Goal: Task Accomplishment & Management: Manage account settings

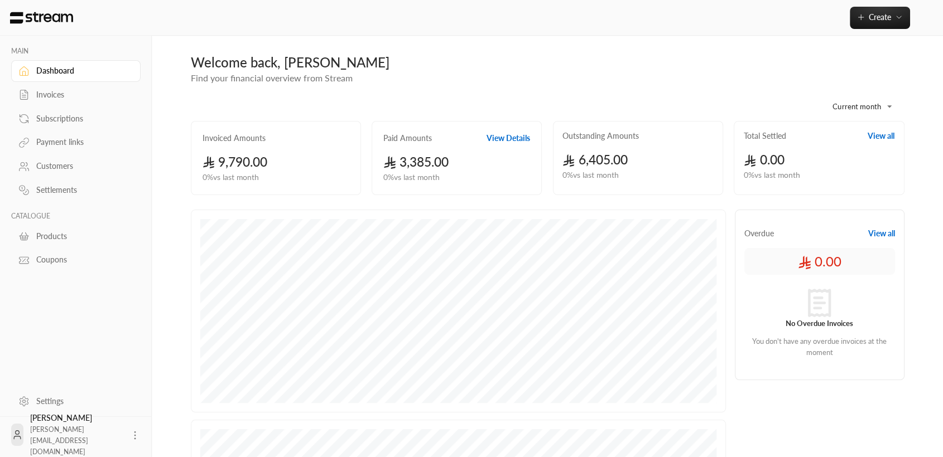
click at [129, 433] on icon at bounding box center [134, 435] width 11 height 11
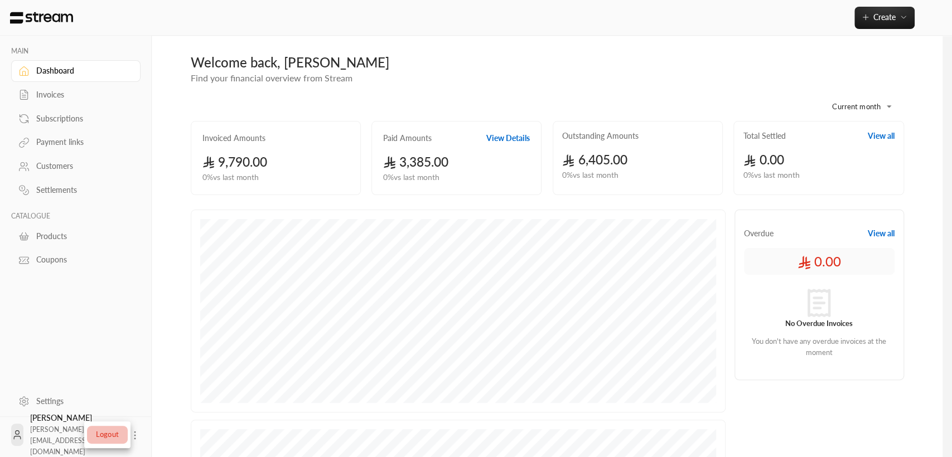
click at [113, 432] on li "Logout" at bounding box center [107, 435] width 41 height 18
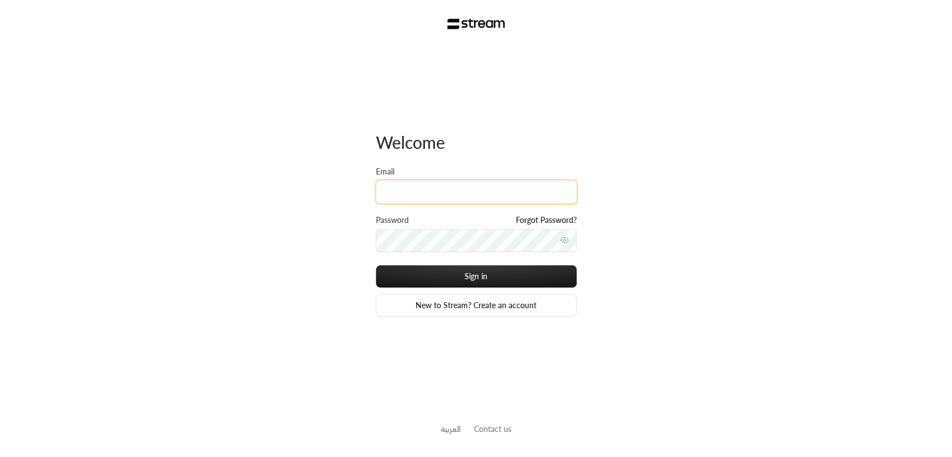
click at [415, 197] on input "Email" at bounding box center [476, 192] width 201 height 23
type input "[EMAIL_ADDRESS][DOMAIN_NAME]"
click at [565, 242] on icon "toggle password visibility" at bounding box center [564, 240] width 9 height 9
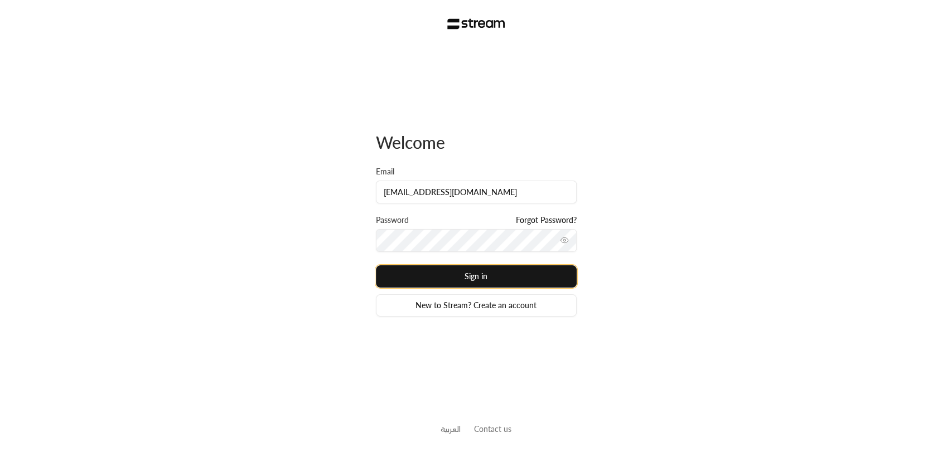
click at [513, 278] on button "Sign in" at bounding box center [476, 276] width 201 height 22
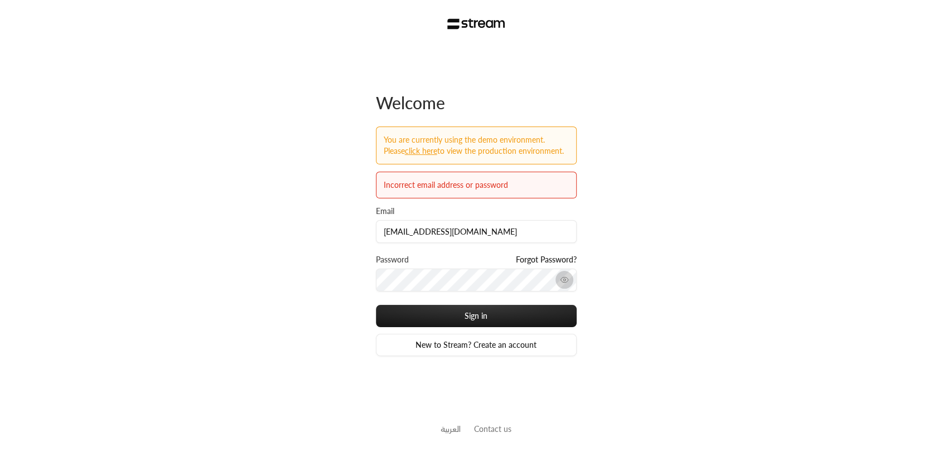
click at [562, 282] on icon "toggle password visibility" at bounding box center [564, 280] width 7 height 5
click at [562, 282] on icon "toggle password visibility" at bounding box center [564, 280] width 6 height 4
click at [516, 313] on button "Sign in" at bounding box center [476, 316] width 201 height 22
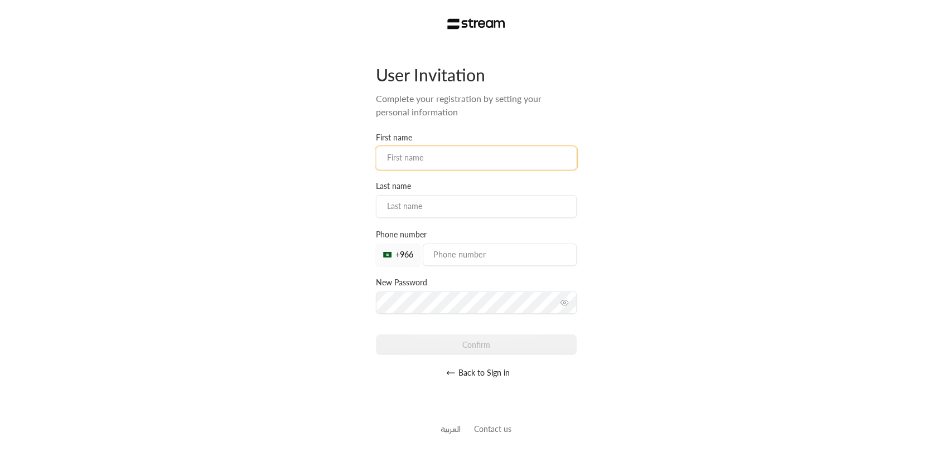
click at [457, 153] on input at bounding box center [476, 158] width 201 height 23
type input "[PERSON_NAME]"
click at [398, 202] on input at bounding box center [476, 206] width 201 height 23
type input "r"
type input "Rashad"
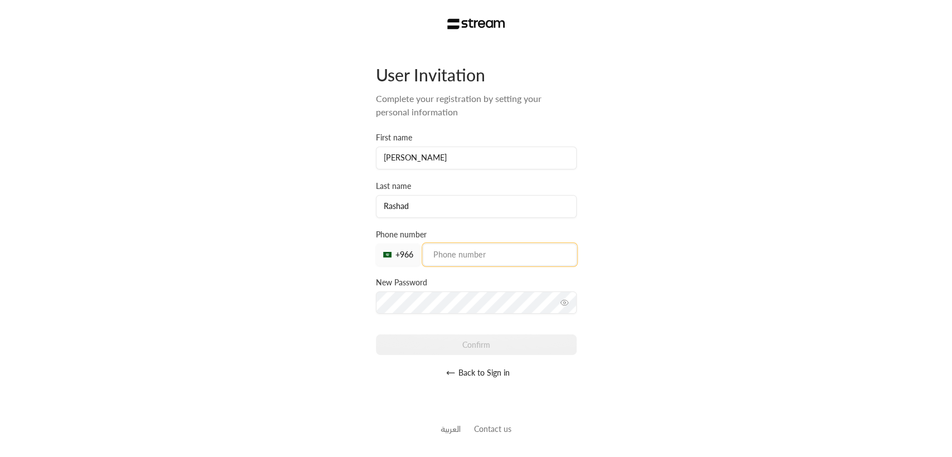
click at [450, 252] on input "tel" at bounding box center [500, 255] width 154 height 22
type input "536344351"
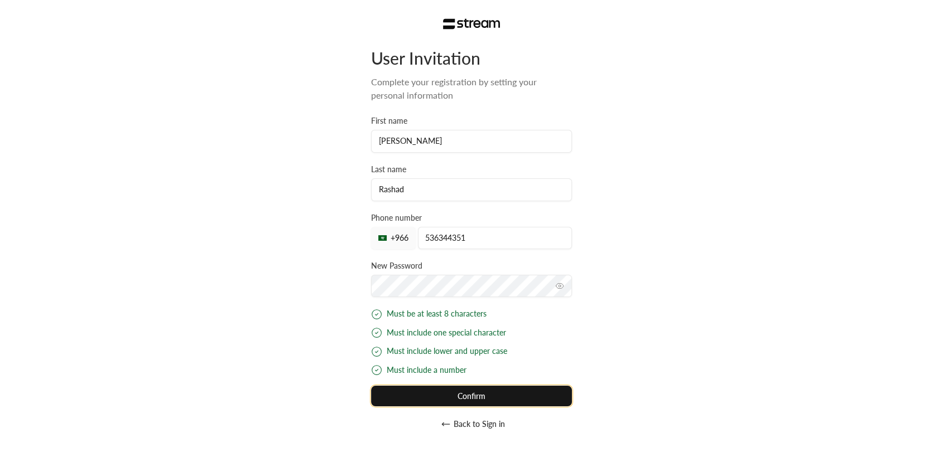
click at [441, 398] on div "User Invitation Complete your registration by setting your personal information…" at bounding box center [471, 241] width 201 height 388
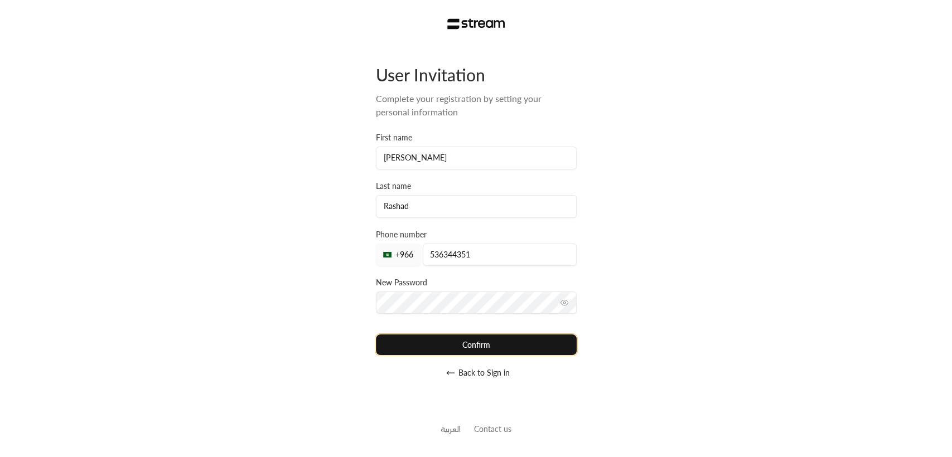
click at [432, 345] on button "Confirm" at bounding box center [476, 345] width 201 height 21
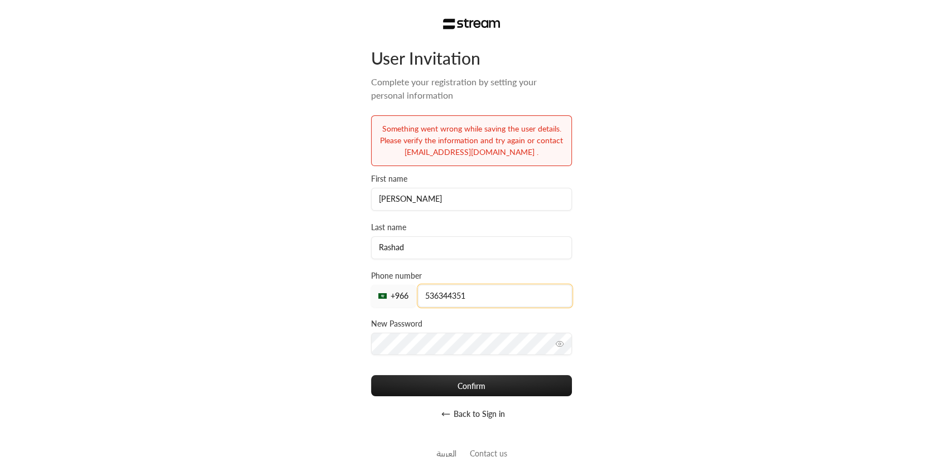
click at [475, 297] on input "536344351" at bounding box center [495, 296] width 154 height 22
click at [562, 342] on icon "toggle password visibility" at bounding box center [559, 343] width 7 height 5
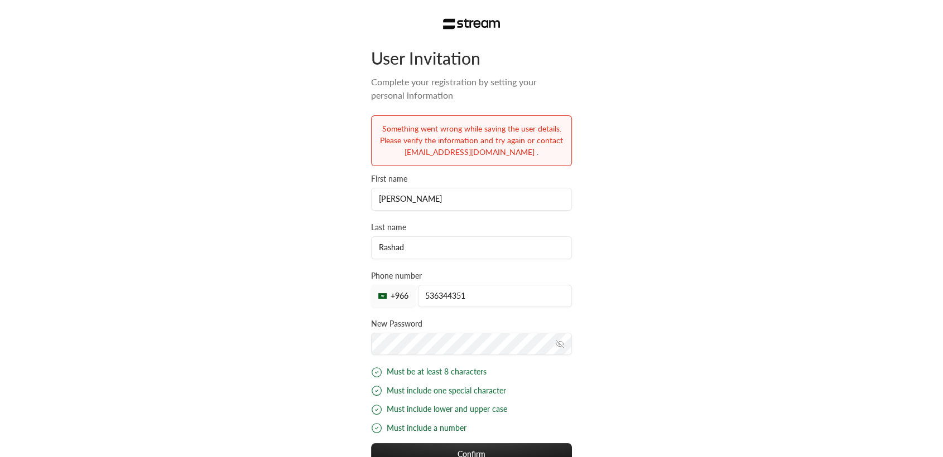
click at [562, 342] on icon "toggle password visibility" at bounding box center [561, 343] width 4 height 4
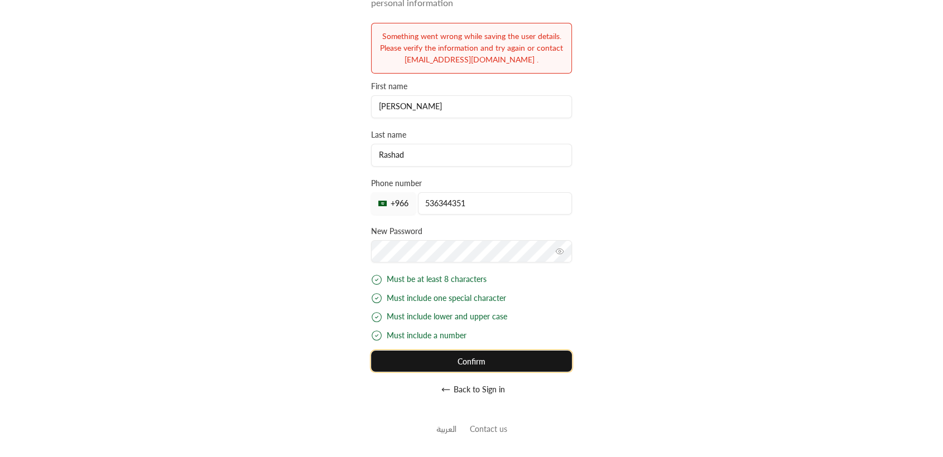
click at [508, 357] on button "Confirm" at bounding box center [471, 361] width 201 height 21
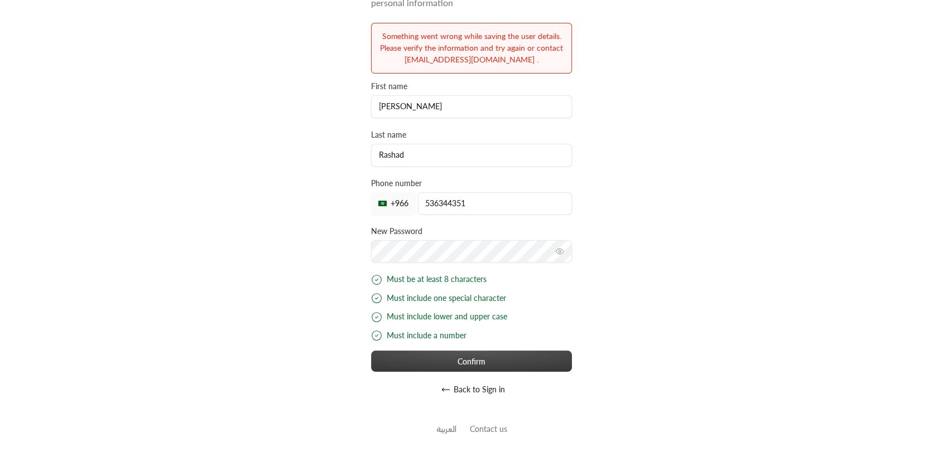
scroll to position [0, 0]
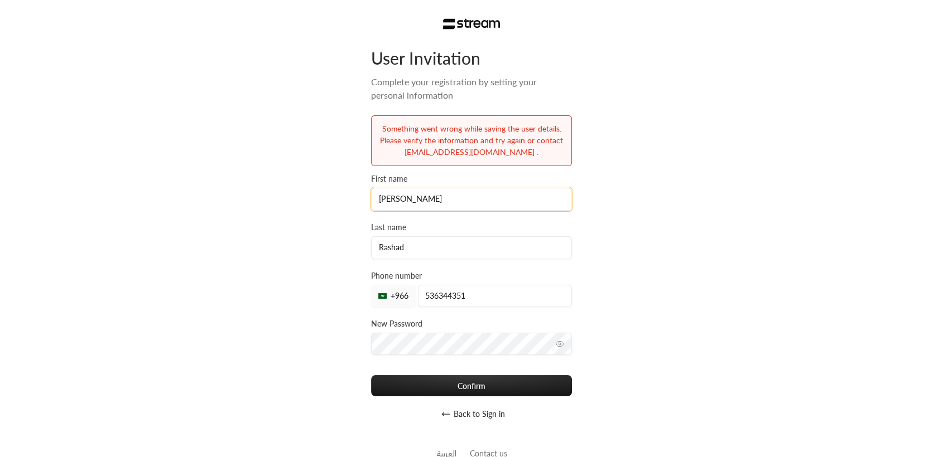
click at [431, 207] on input "Mohammed" at bounding box center [471, 199] width 201 height 23
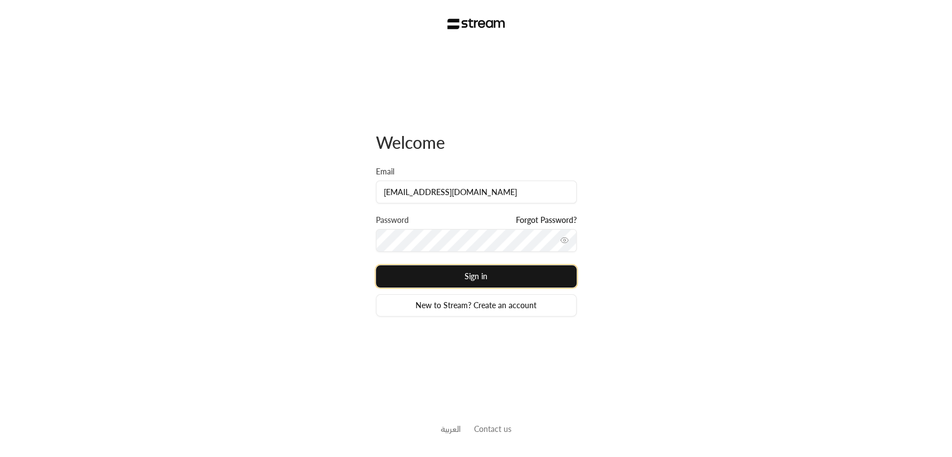
click at [523, 275] on button "Sign in" at bounding box center [476, 276] width 201 height 22
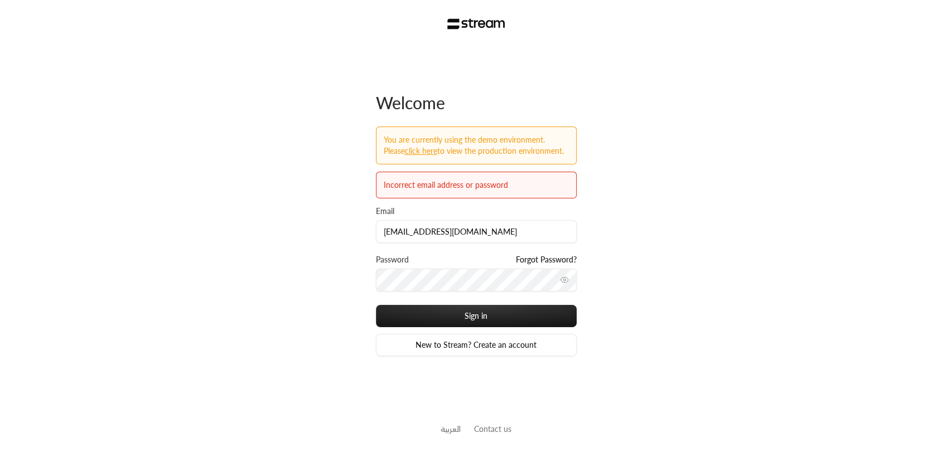
click at [557, 283] on button "toggle password visibility" at bounding box center [565, 280] width 18 height 18
type input "mrasharabi+vid@streampay.sa"
click at [477, 310] on button "Sign in" at bounding box center [476, 316] width 201 height 22
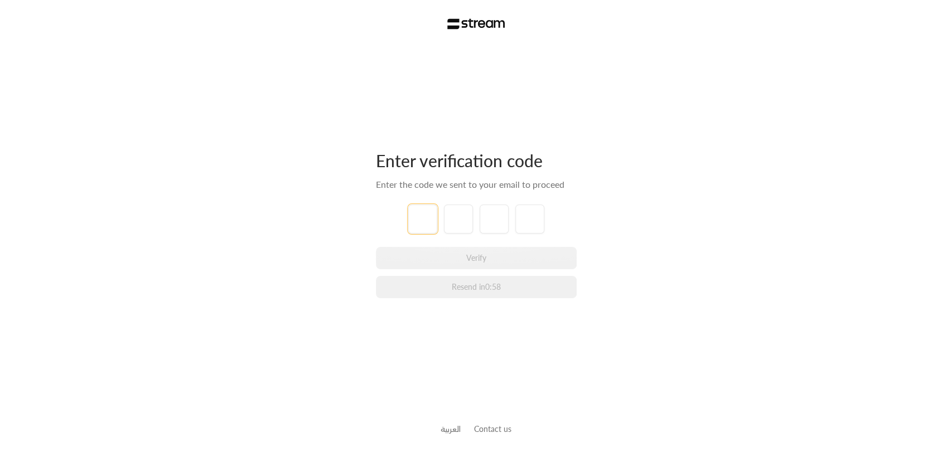
type input "1"
type input "2"
type input "3"
type input "4"
